Goal: Transaction & Acquisition: Download file/media

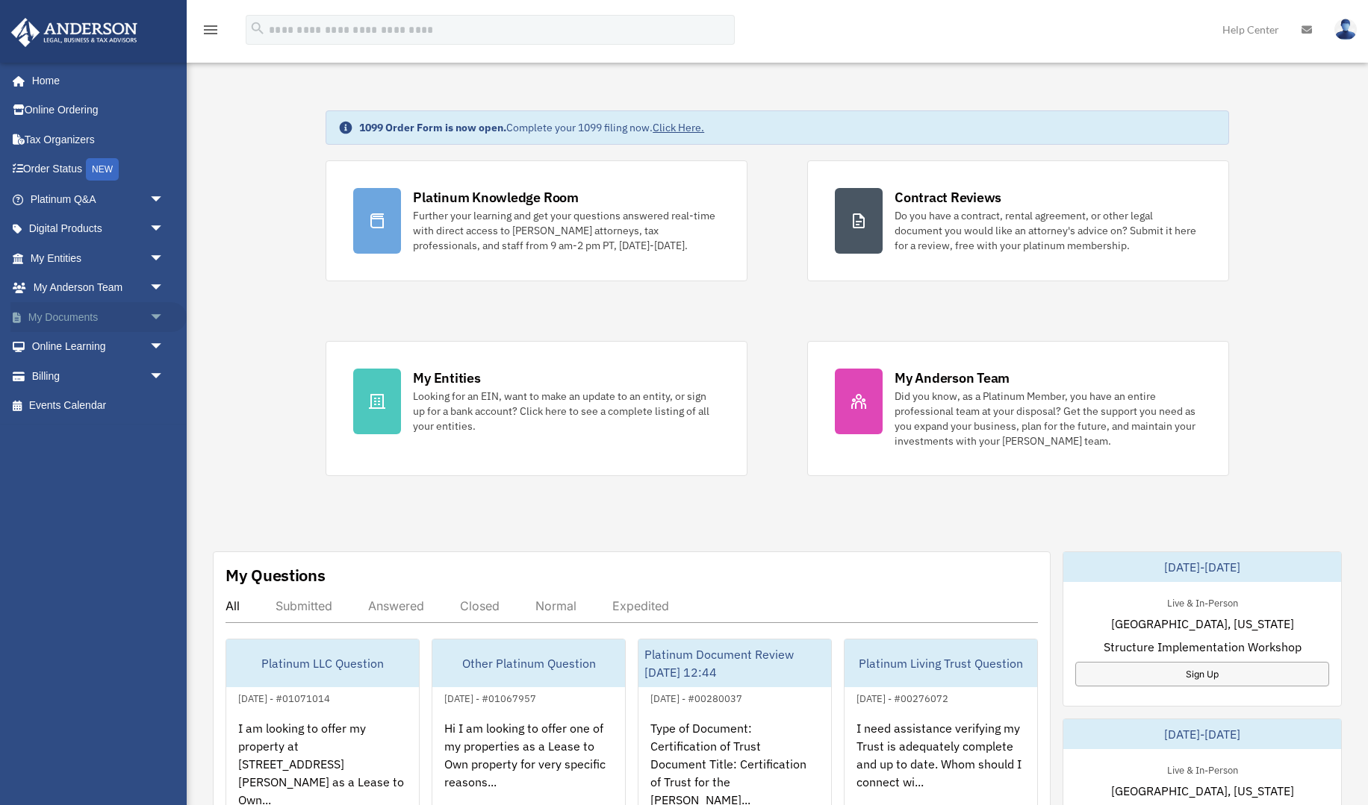
click at [66, 316] on link "My Documents arrow_drop_down" at bounding box center [98, 317] width 176 height 30
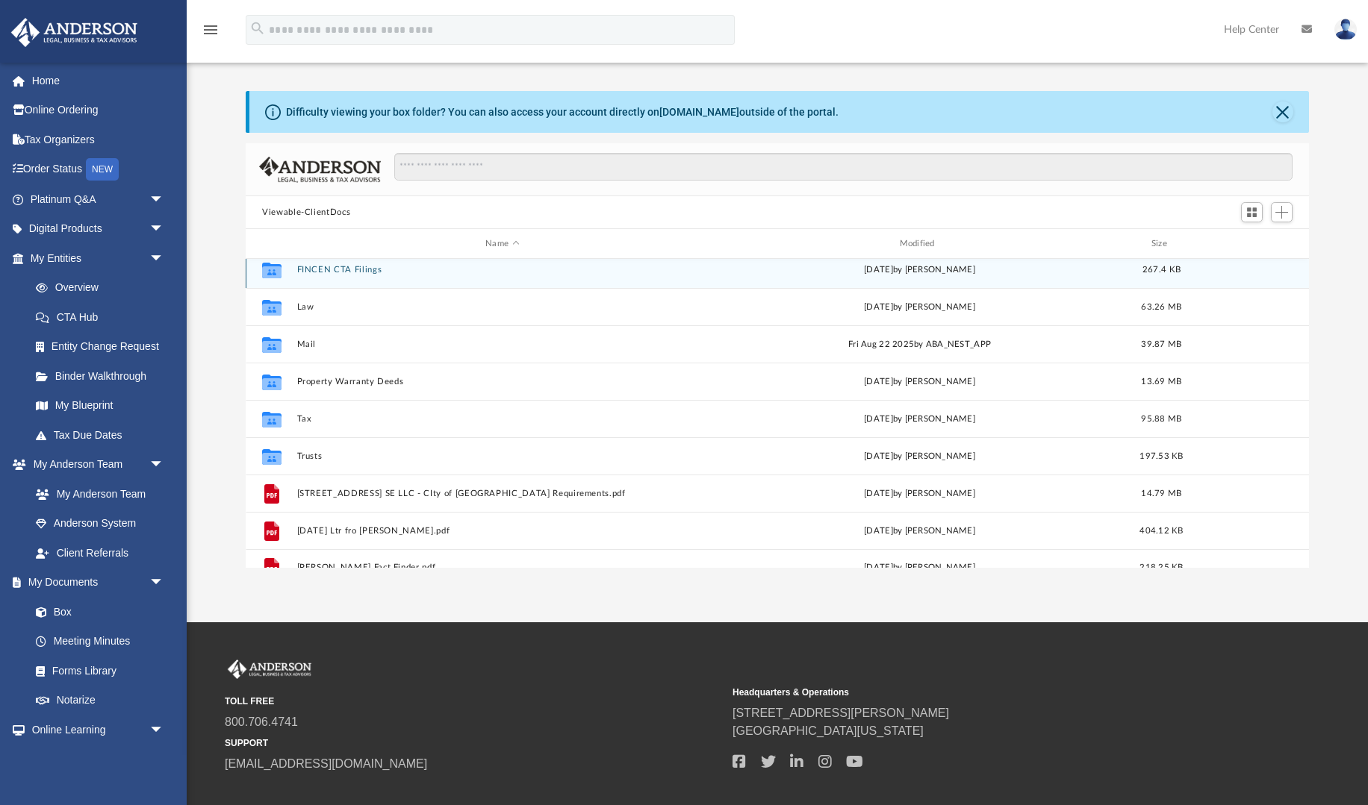
scroll to position [84, 0]
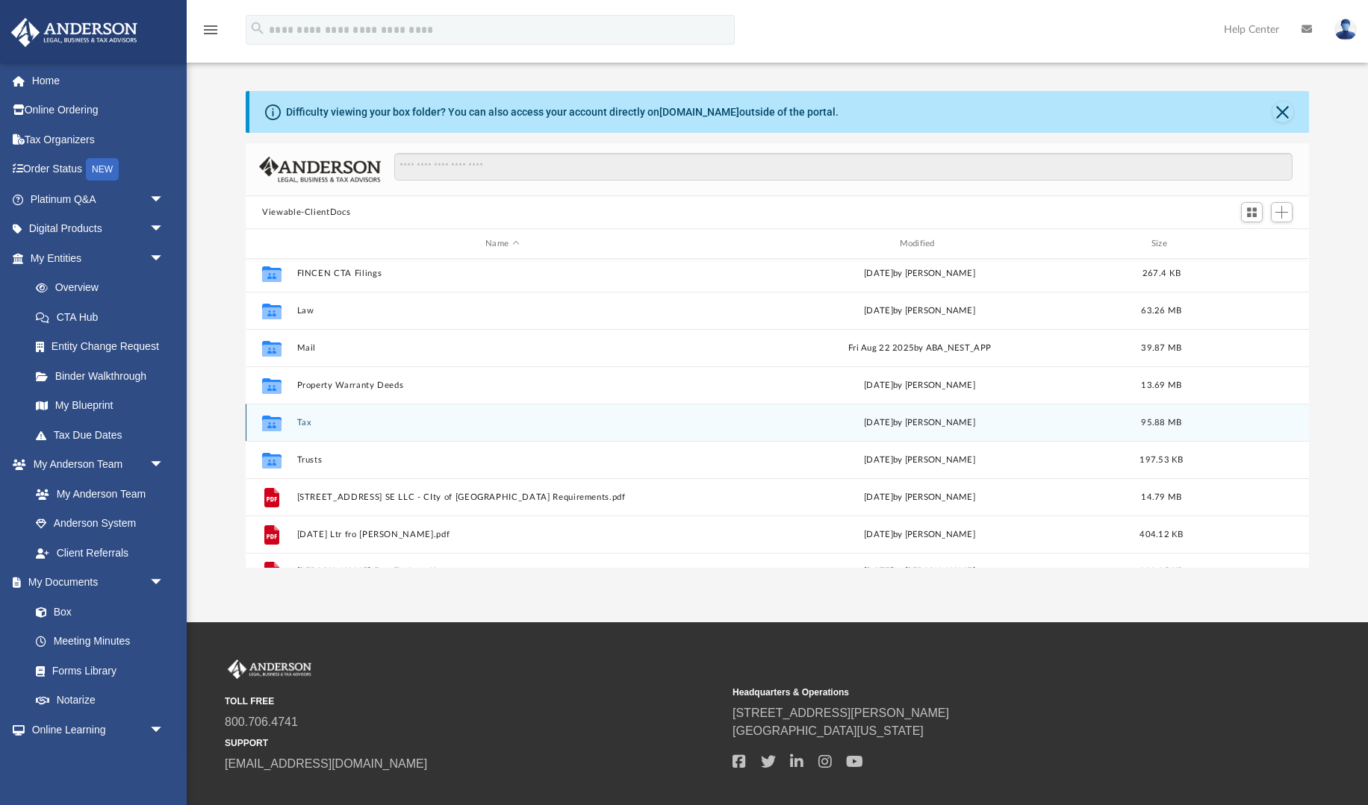
click at [275, 423] on div "Collaborated Folder Bookkeeping [DATE] by [PERSON_NAME] 147.61 MB Collaborated …" at bounding box center [777, 414] width 1063 height 310
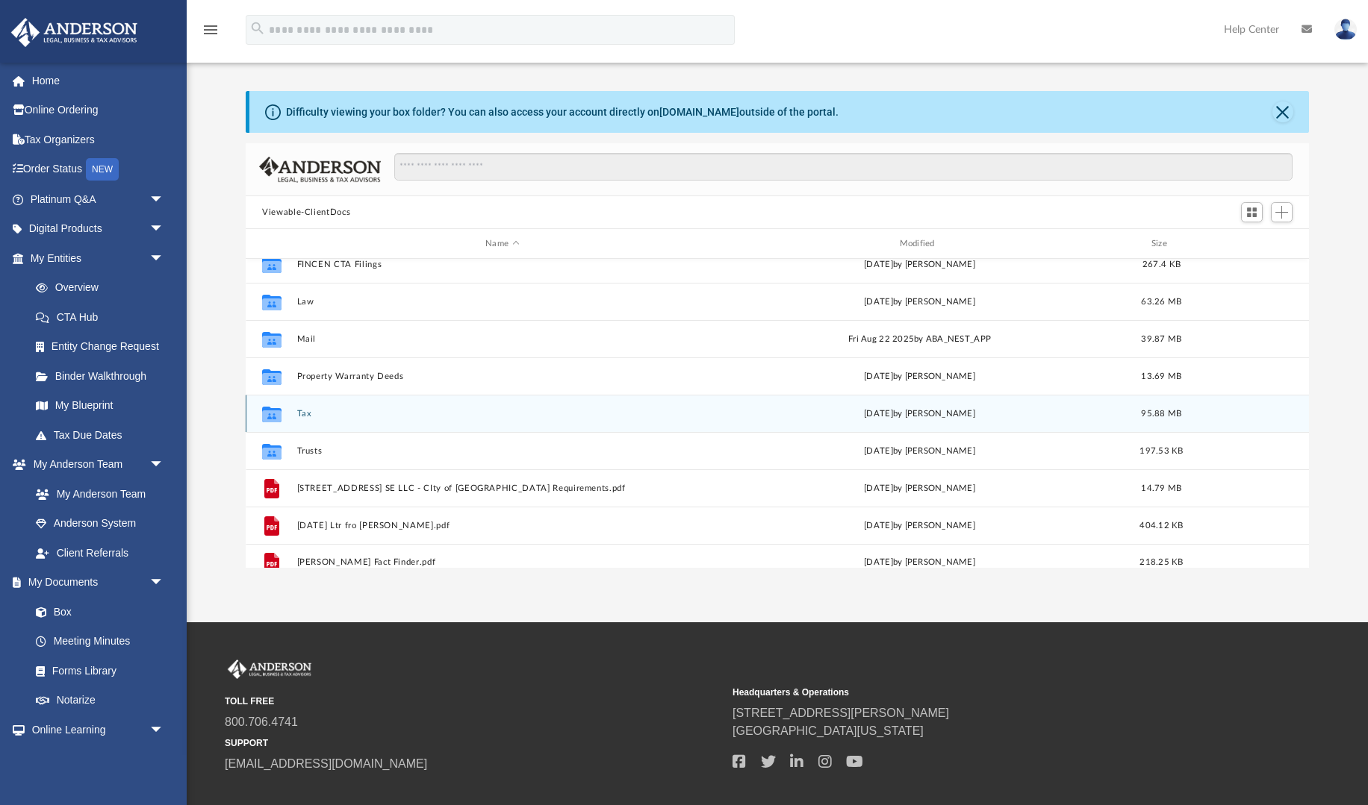
click at [270, 414] on icon "grid" at bounding box center [271, 416] width 19 height 12
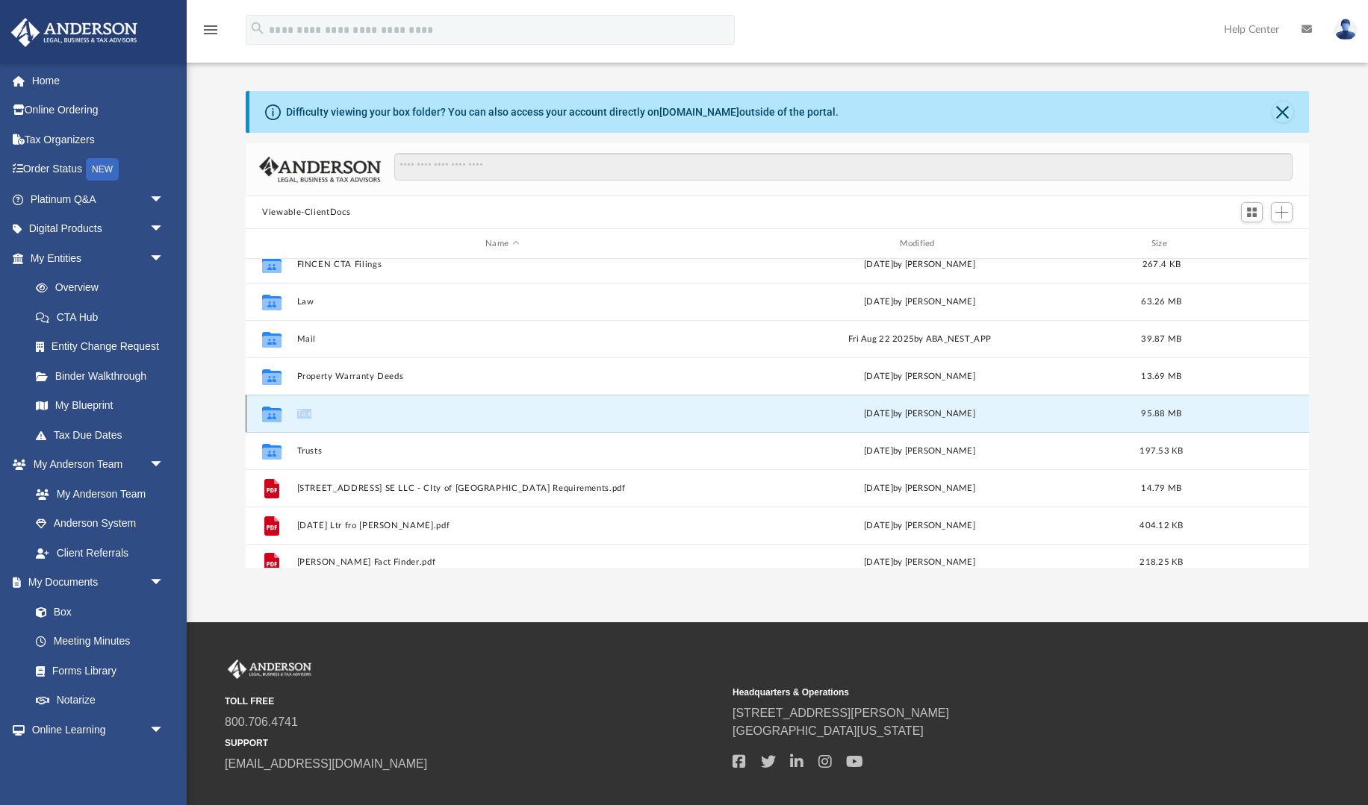
click at [270, 414] on div "Collaborated Folder Bookkeeping [DATE] by [PERSON_NAME] 147.61 MB Collaborated …" at bounding box center [777, 414] width 1063 height 310
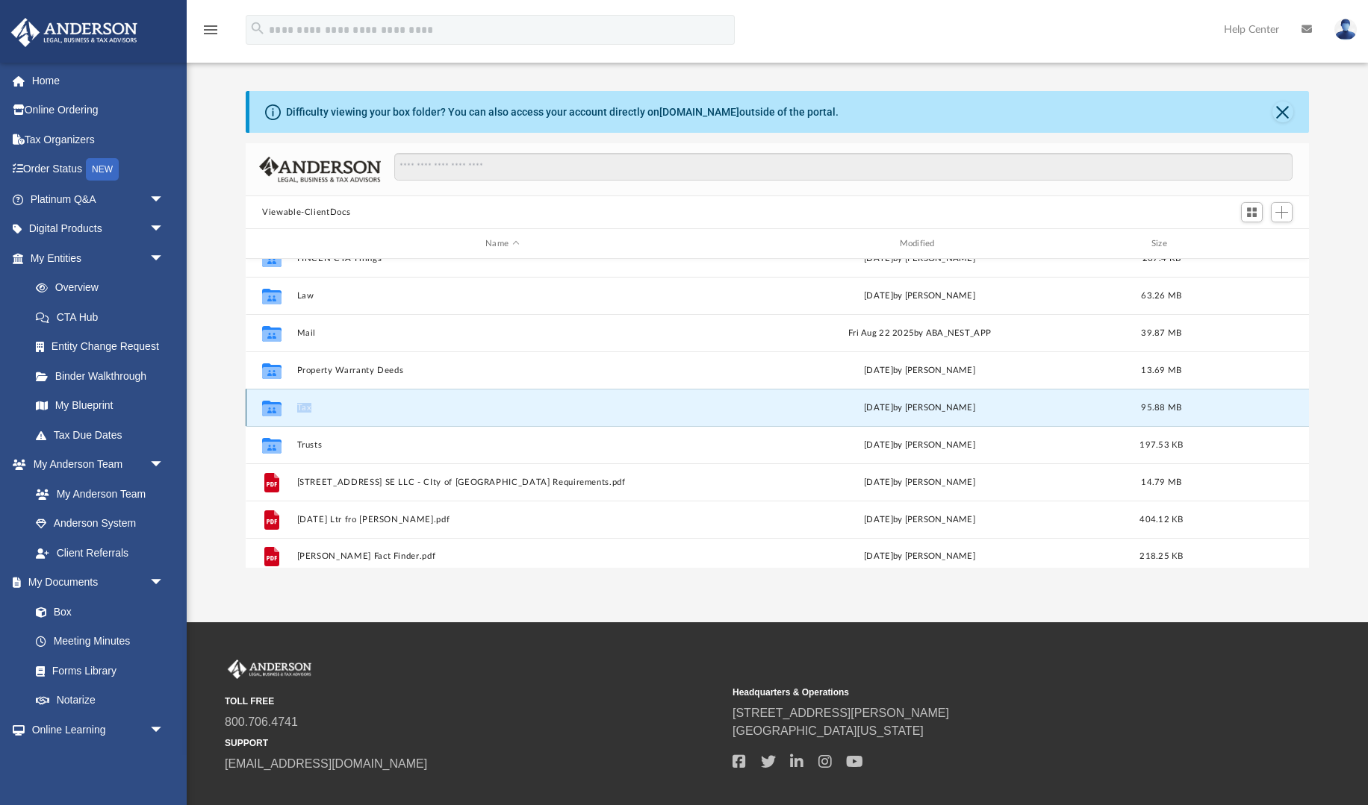
scroll to position [96, 0]
click at [276, 408] on icon "grid" at bounding box center [271, 408] width 19 height 12
click at [620, 108] on div "Difficulty viewing your box folder? You can also access your account directly o…" at bounding box center [562, 113] width 552 height 16
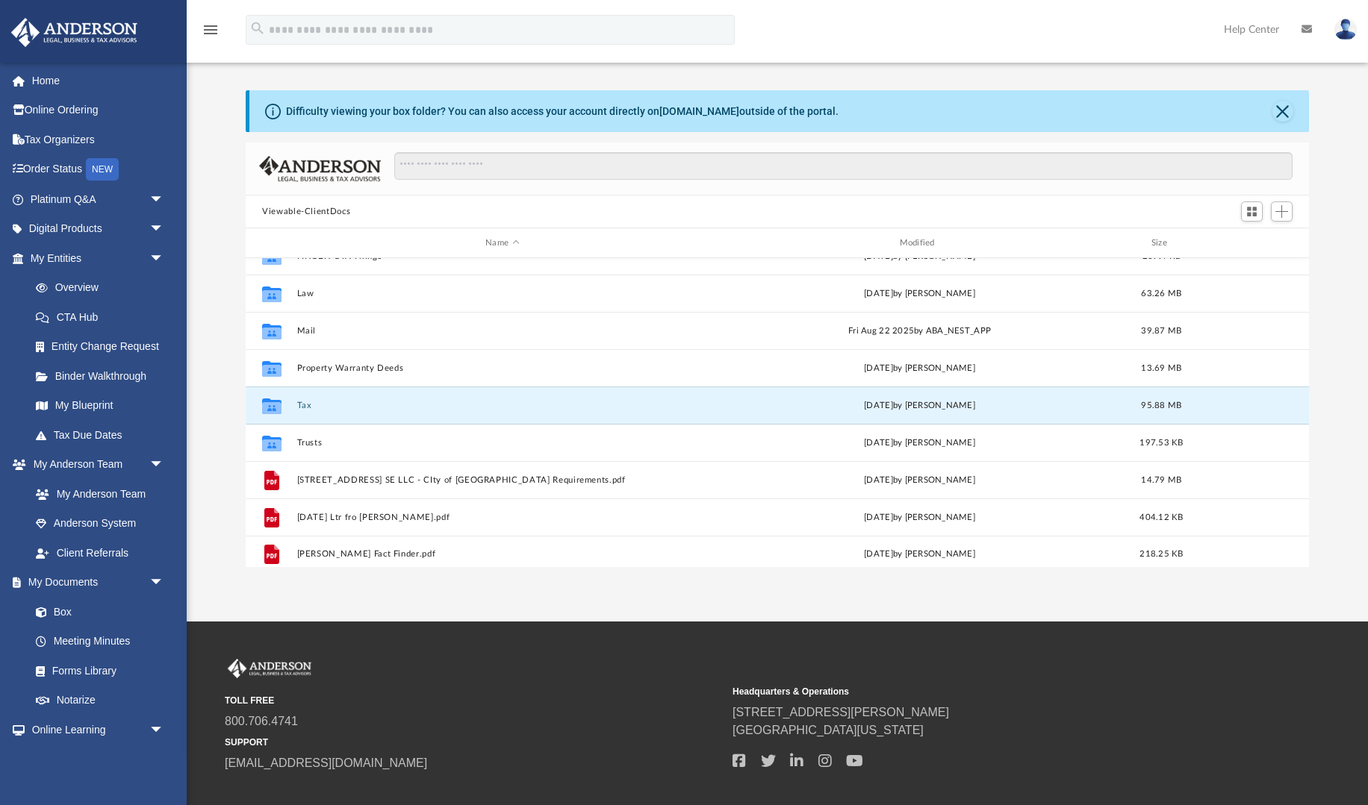
click at [802, 108] on div "Difficulty viewing your box folder? You can also access your account directly o…" at bounding box center [562, 112] width 552 height 16
drag, startPoint x: 1285, startPoint y: 110, endPoint x: 1268, endPoint y: 105, distance: 17.9
click at [1284, 110] on button "Close" at bounding box center [1282, 111] width 21 height 21
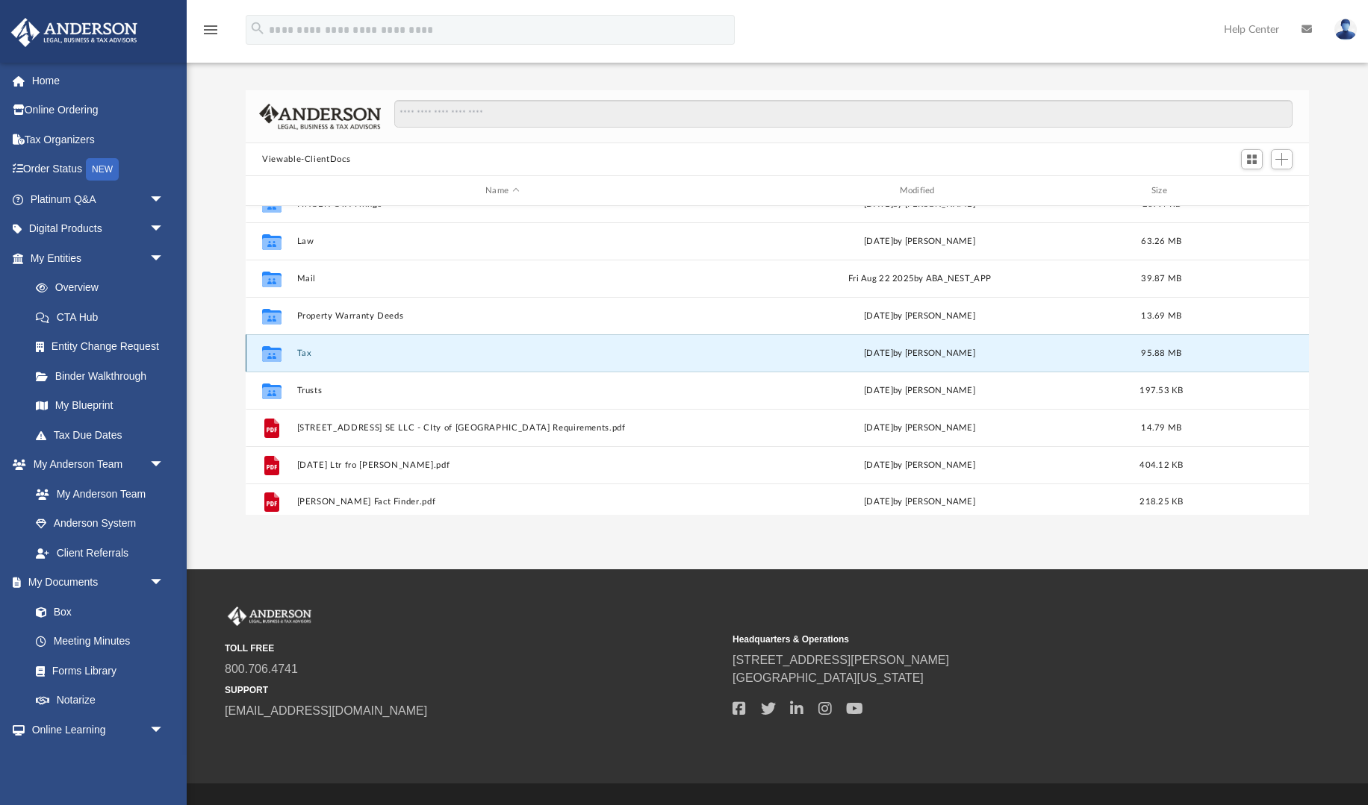
click at [302, 351] on button "Tax" at bounding box center [502, 354] width 411 height 10
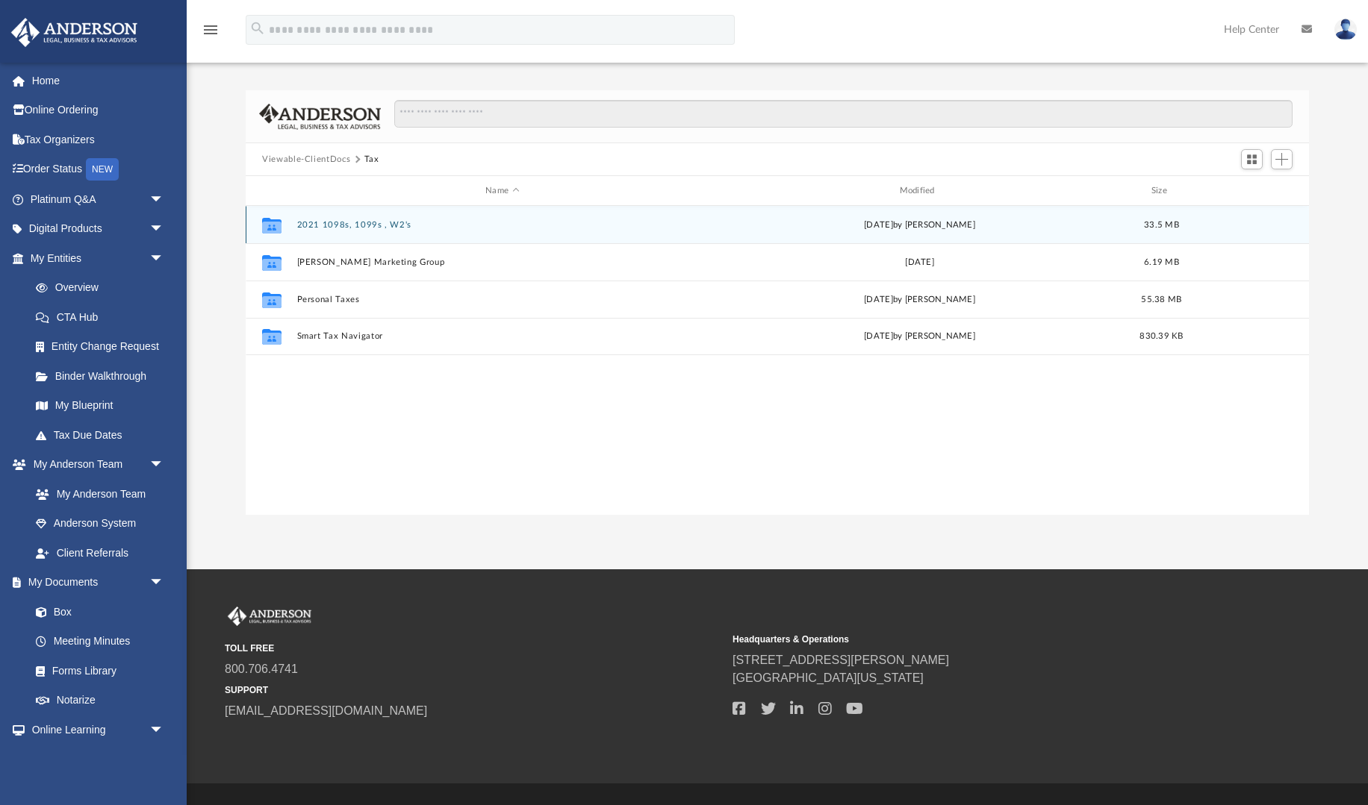
click at [277, 223] on icon "grid" at bounding box center [271, 227] width 19 height 12
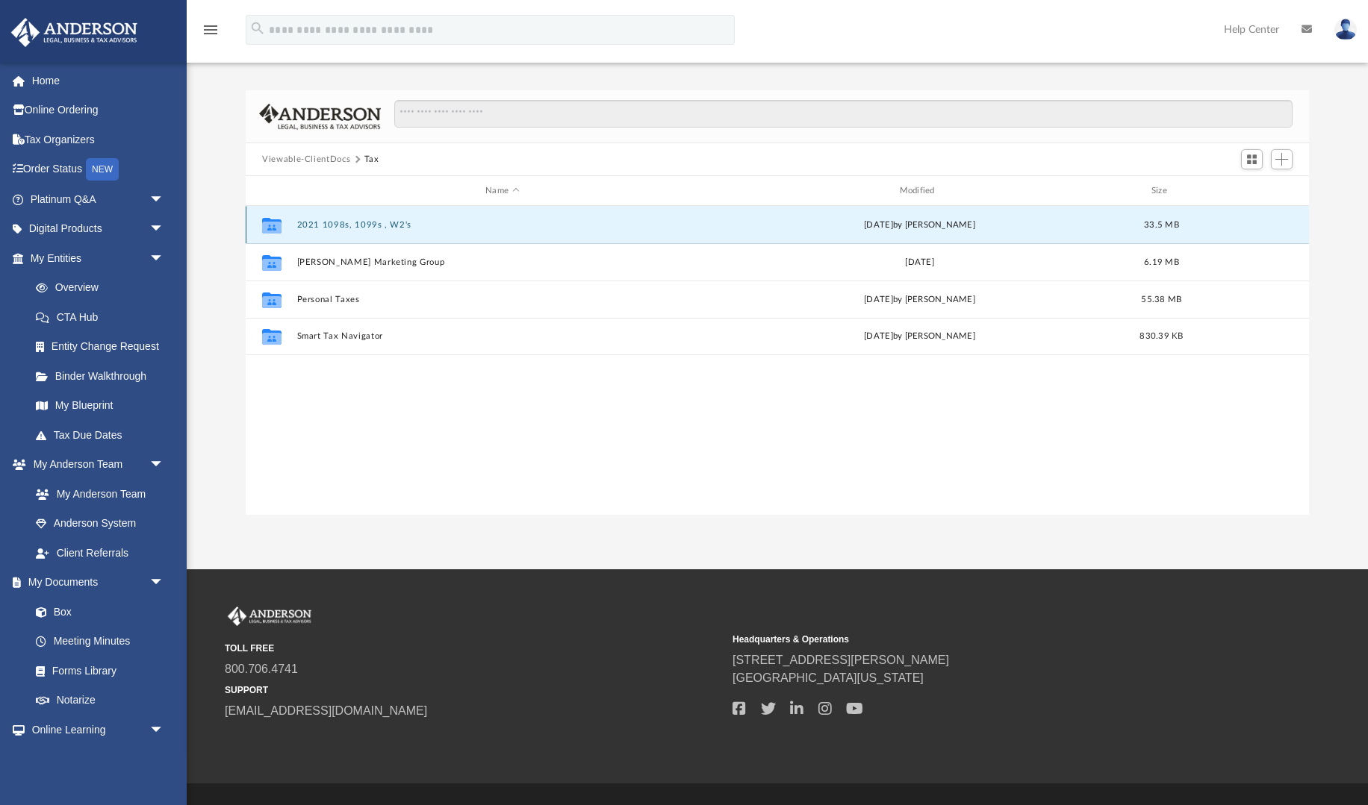
click at [308, 225] on button "2021 1098s, 1099s , W2's" at bounding box center [502, 225] width 411 height 10
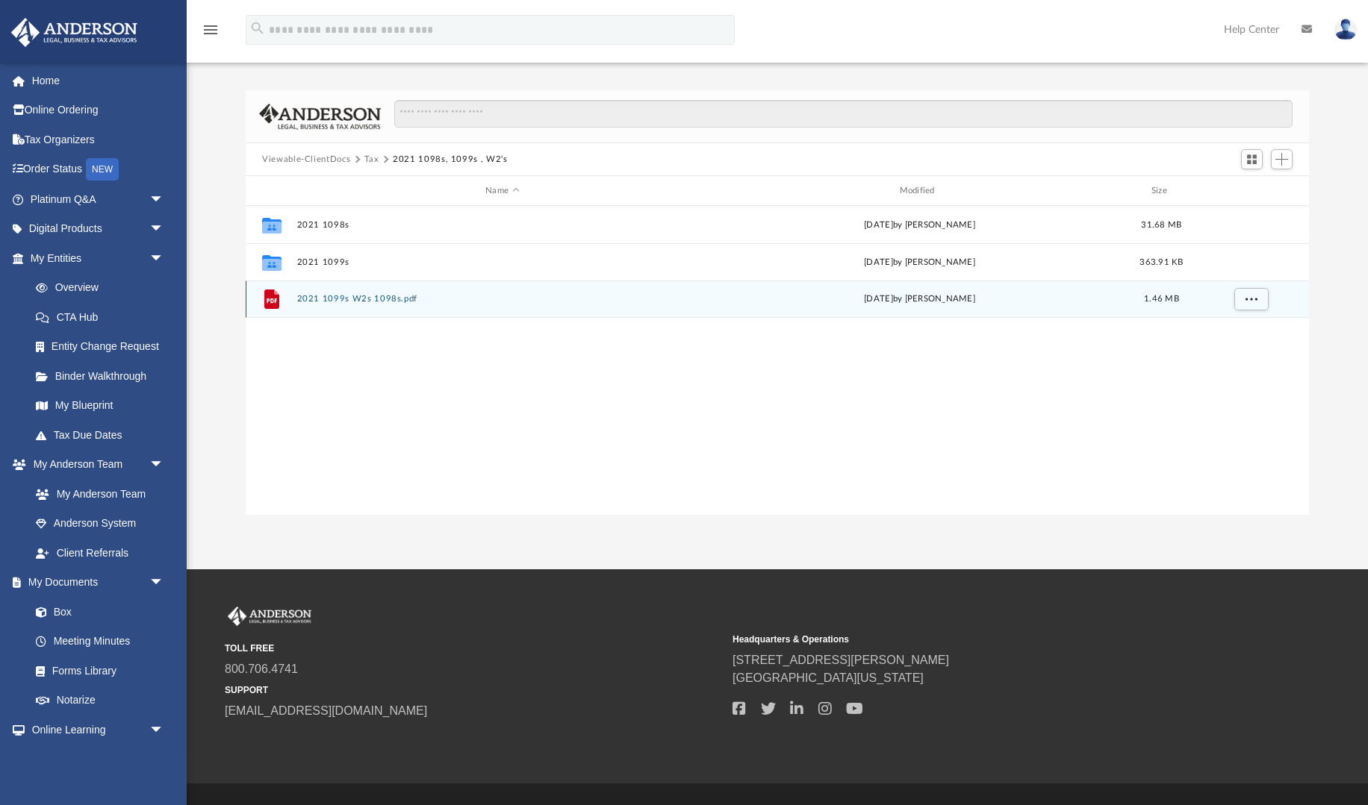
click at [269, 303] on icon "grid" at bounding box center [271, 299] width 15 height 19
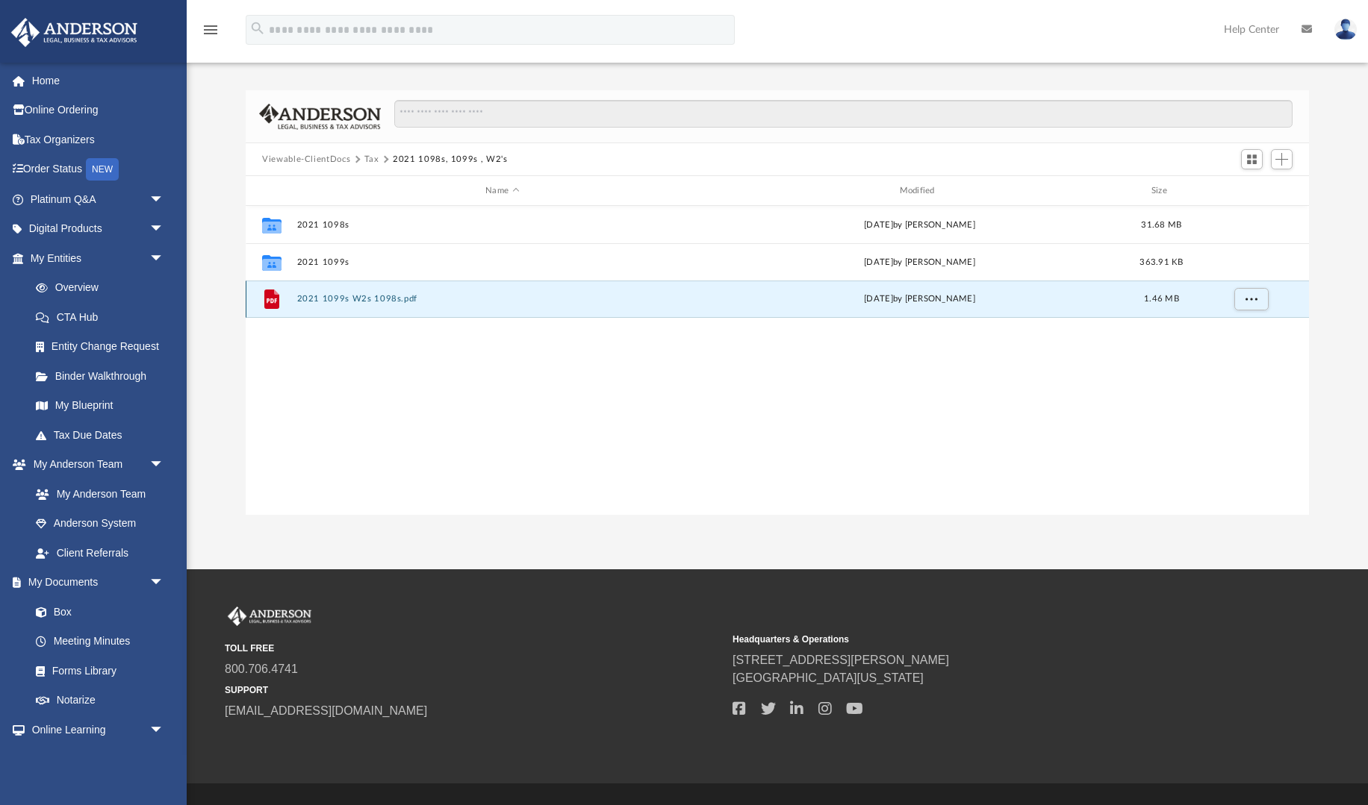
click at [269, 303] on icon "grid" at bounding box center [271, 299] width 15 height 19
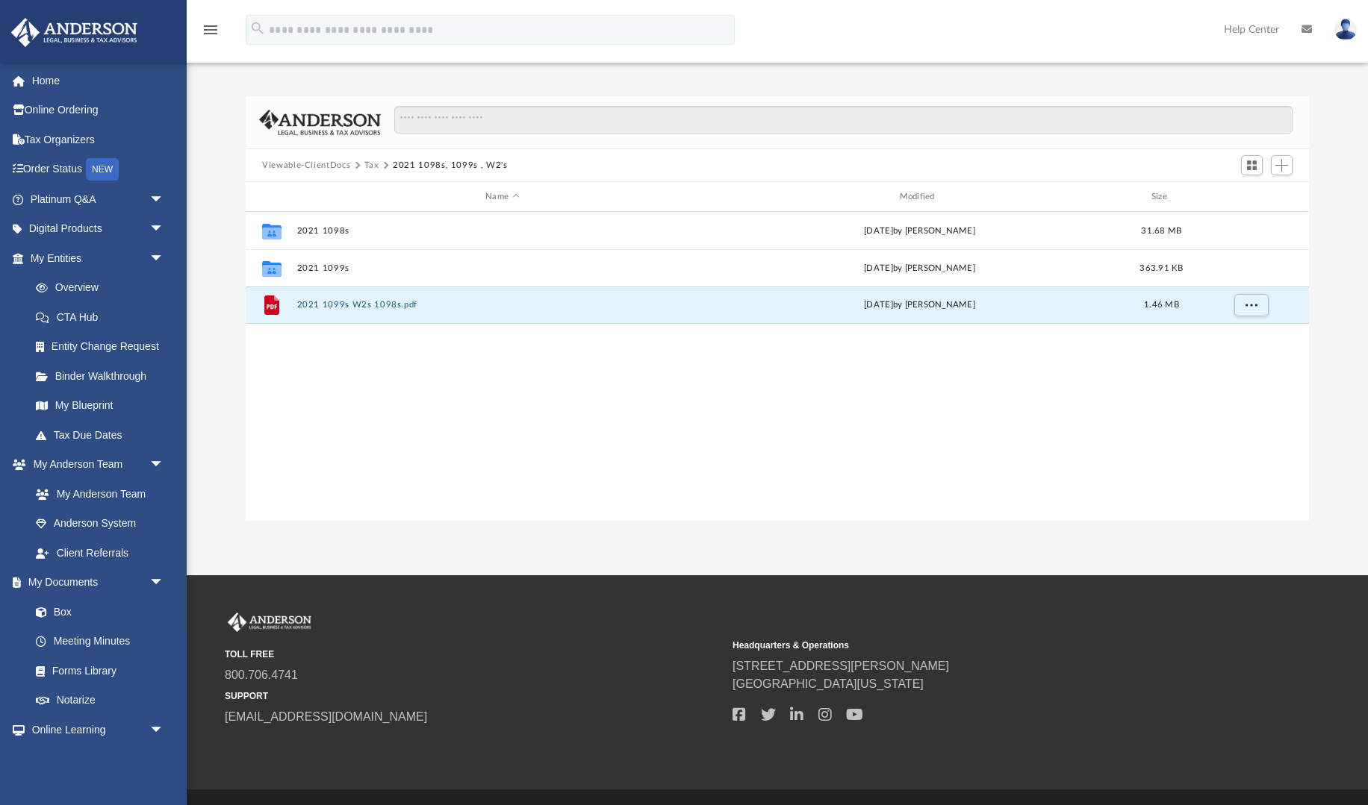
click at [340, 408] on div "Collaborated Folder 2021 1098s [DATE] by [PERSON_NAME] 31.68 MB Collaborated Fo…" at bounding box center [777, 367] width 1063 height 310
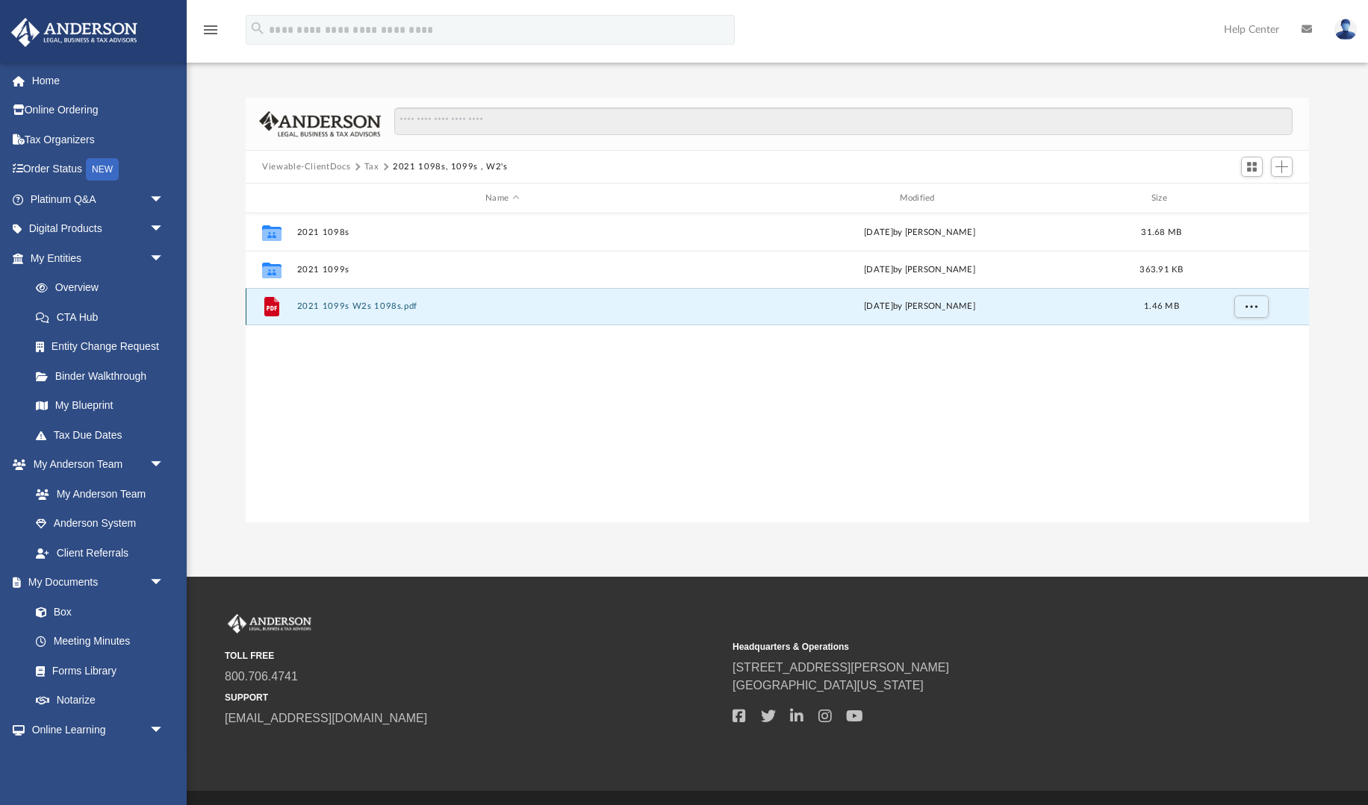
click at [276, 312] on icon "grid" at bounding box center [271, 306] width 15 height 19
click at [359, 305] on button "2021 1099s W2s 1098s.pdf" at bounding box center [502, 307] width 411 height 10
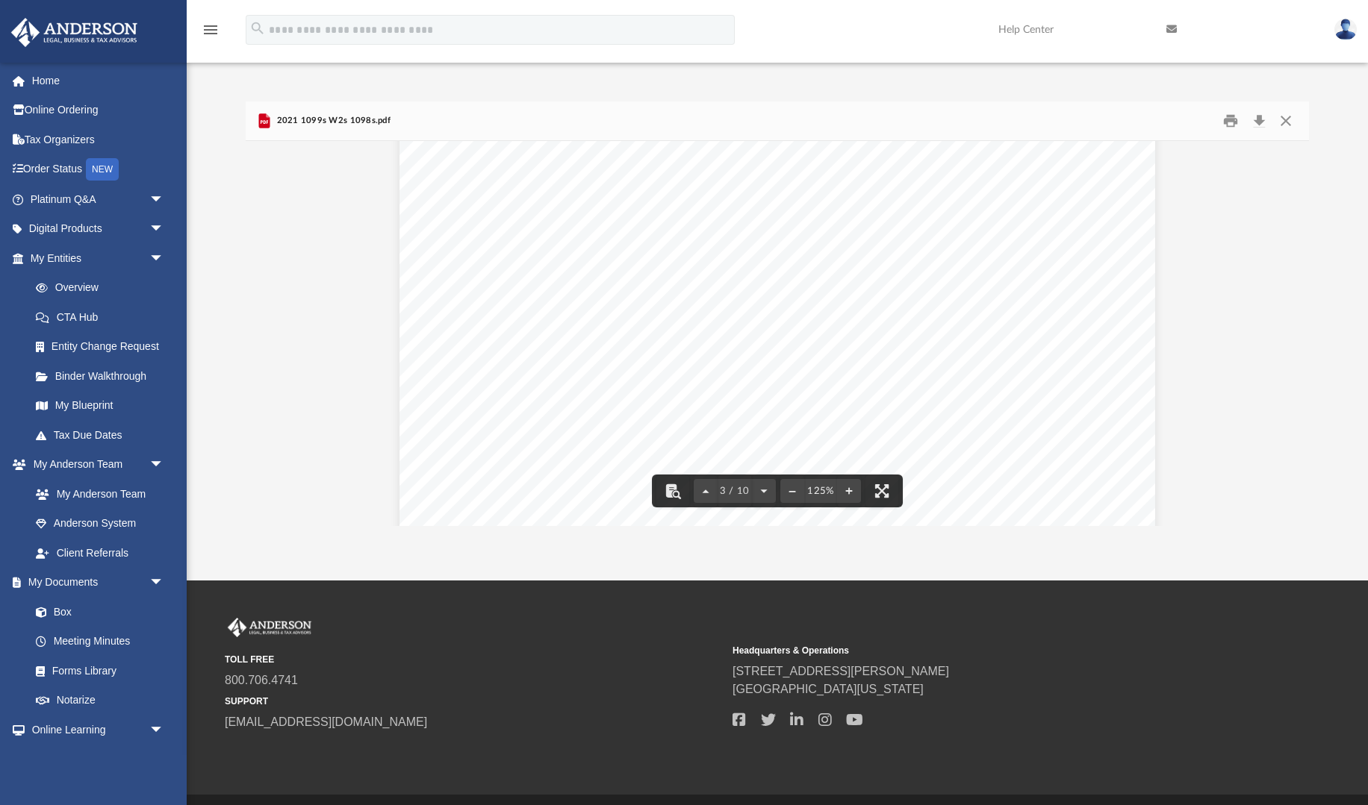
scroll to position [2630, 0]
click at [1259, 120] on button "Download" at bounding box center [1258, 121] width 27 height 23
